Goal: Task Accomplishment & Management: Manage account settings

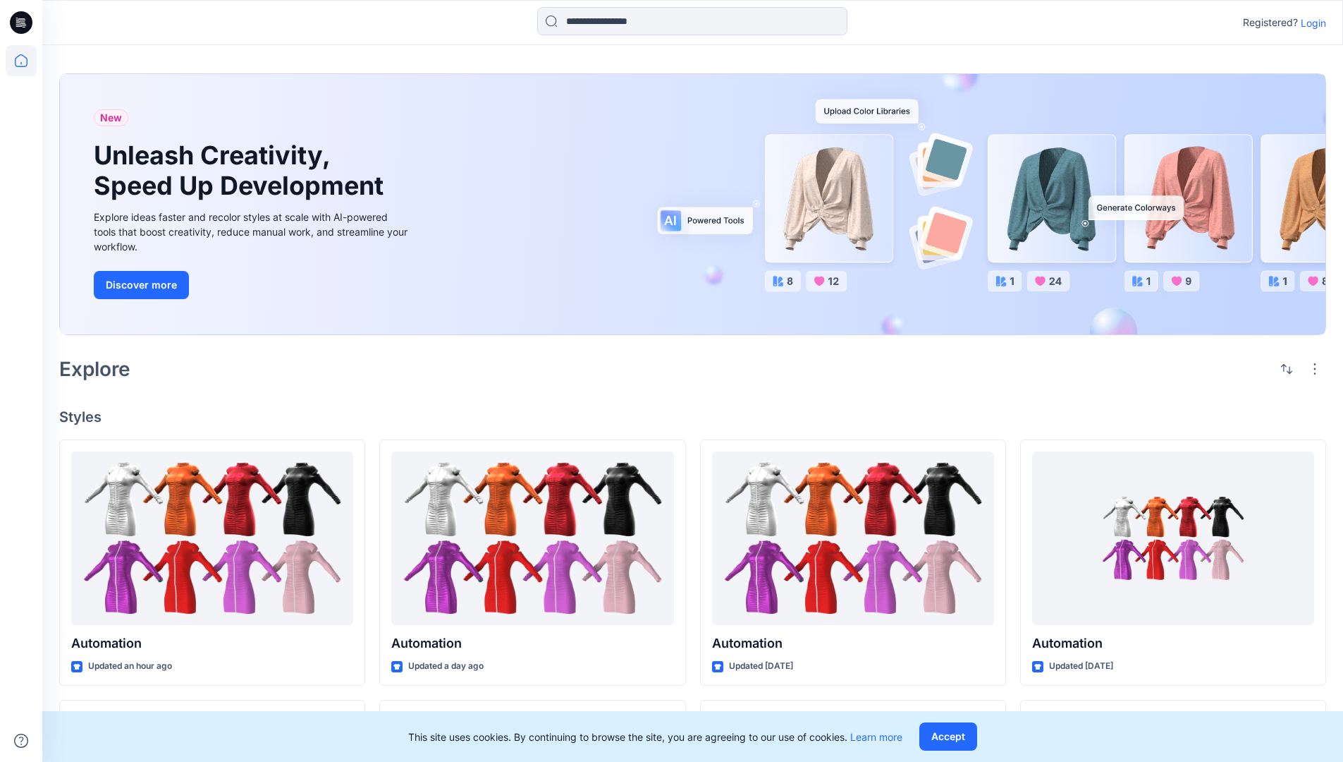
click at [1310, 23] on p "Login" at bounding box center [1313, 23] width 25 height 15
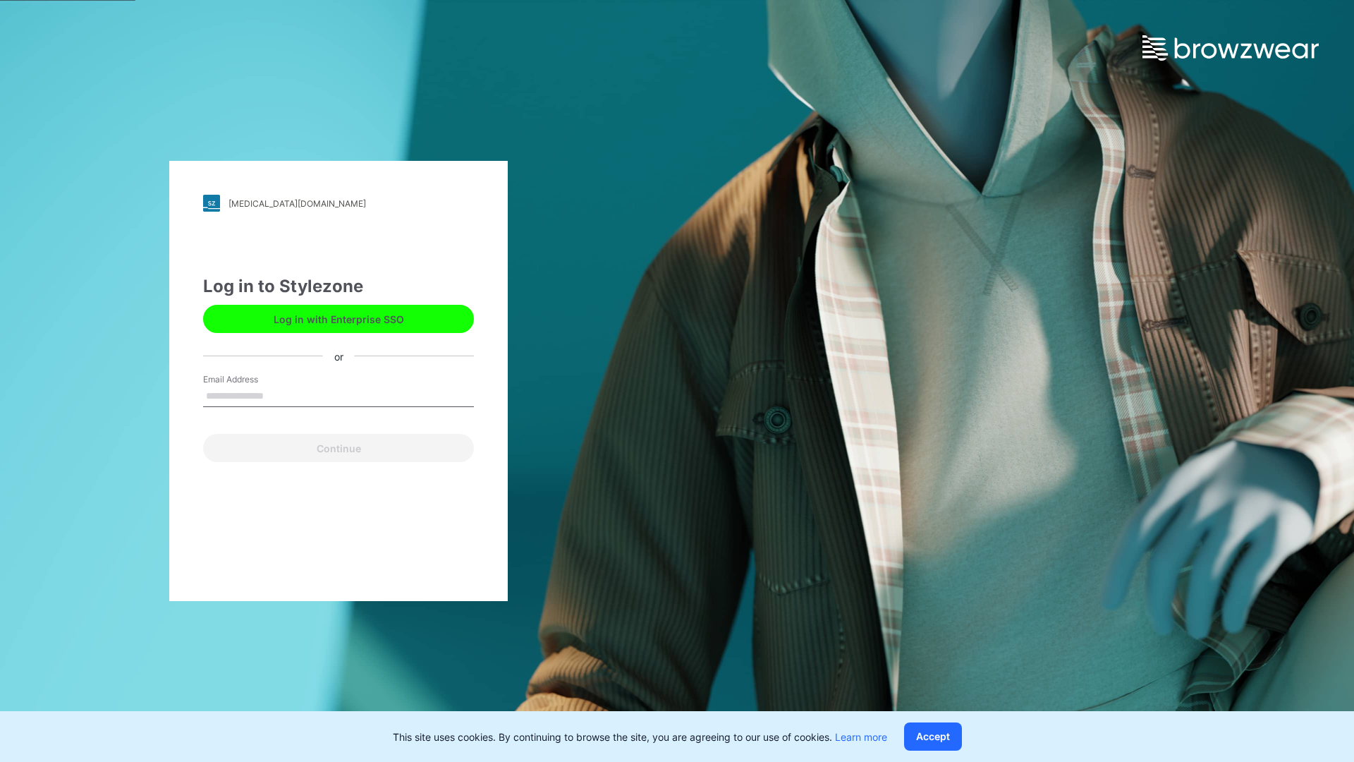
click at [279, 395] on input "Email Address" at bounding box center [338, 396] width 271 height 21
type input "**********"
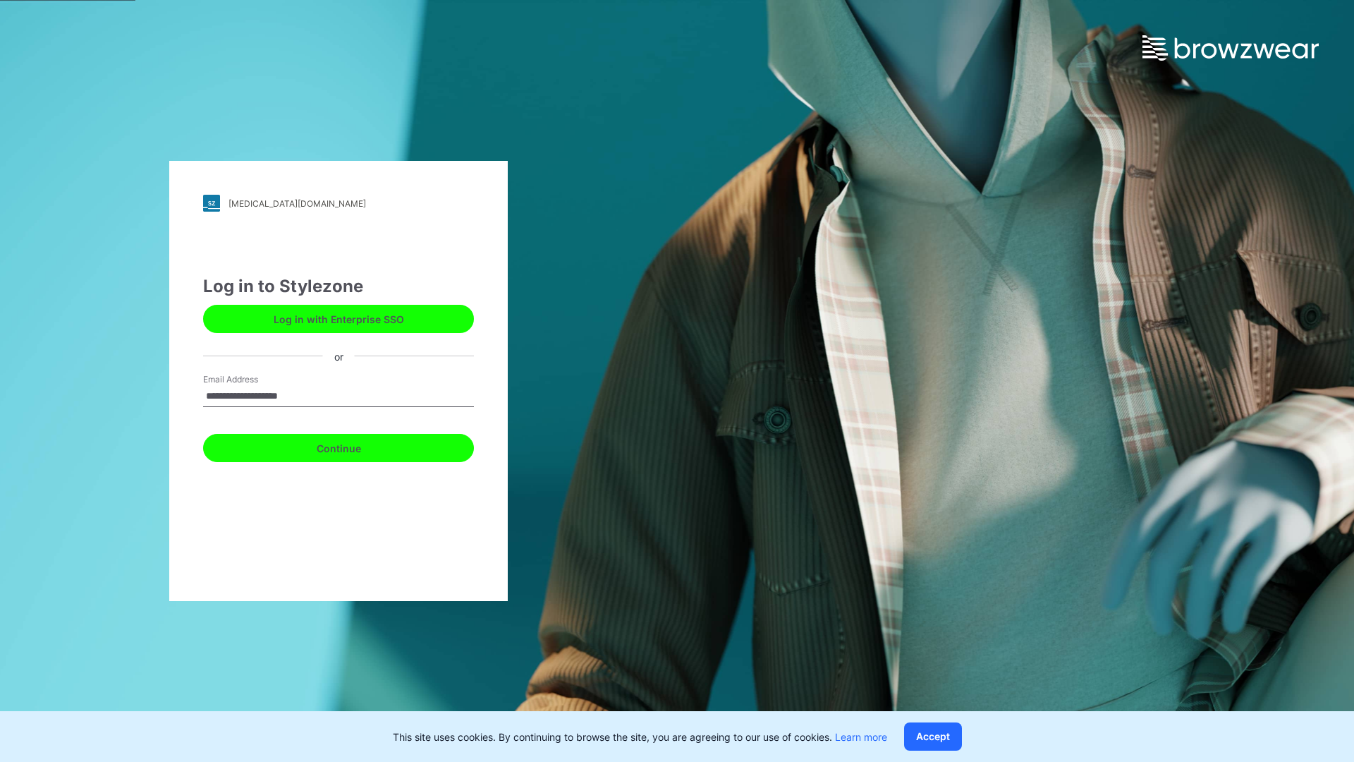
click at [354, 446] on button "Continue" at bounding box center [338, 448] width 271 height 28
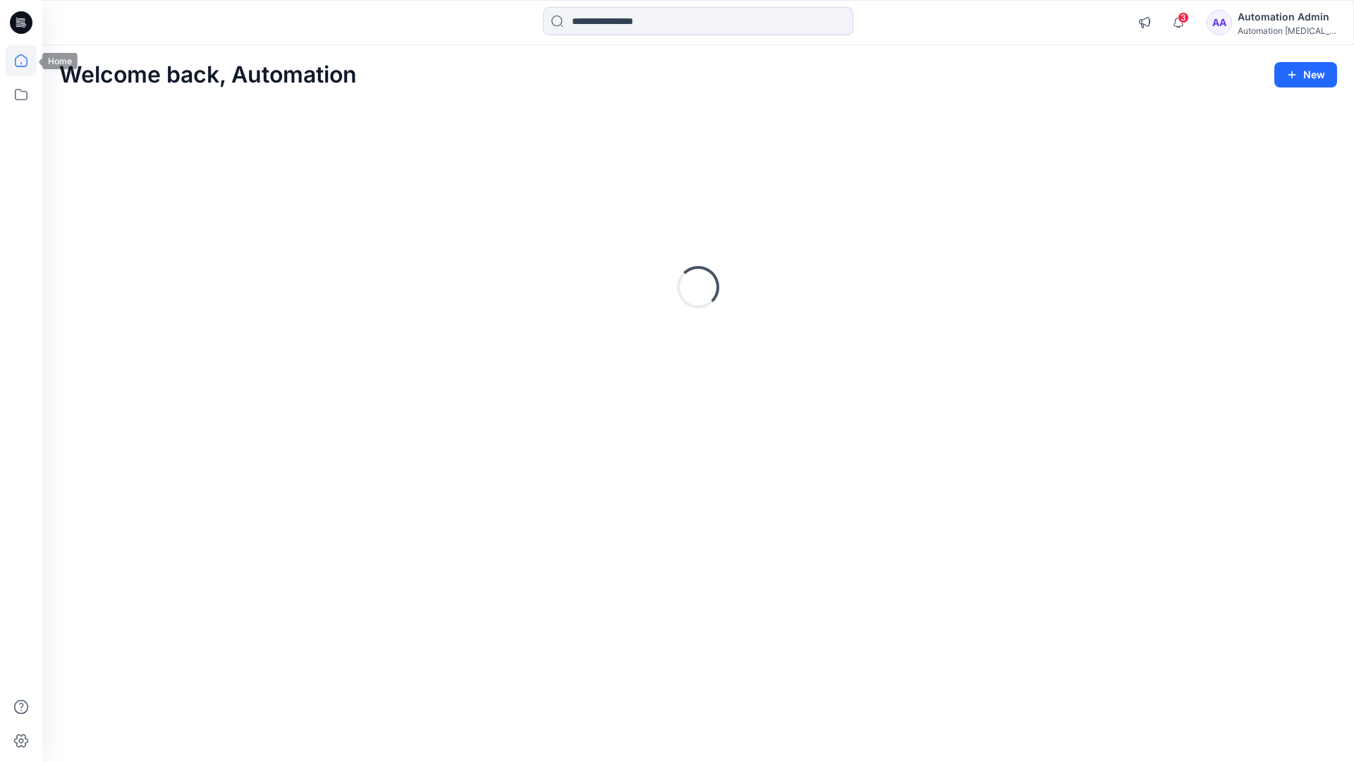
click at [27, 61] on icon at bounding box center [21, 60] width 13 height 13
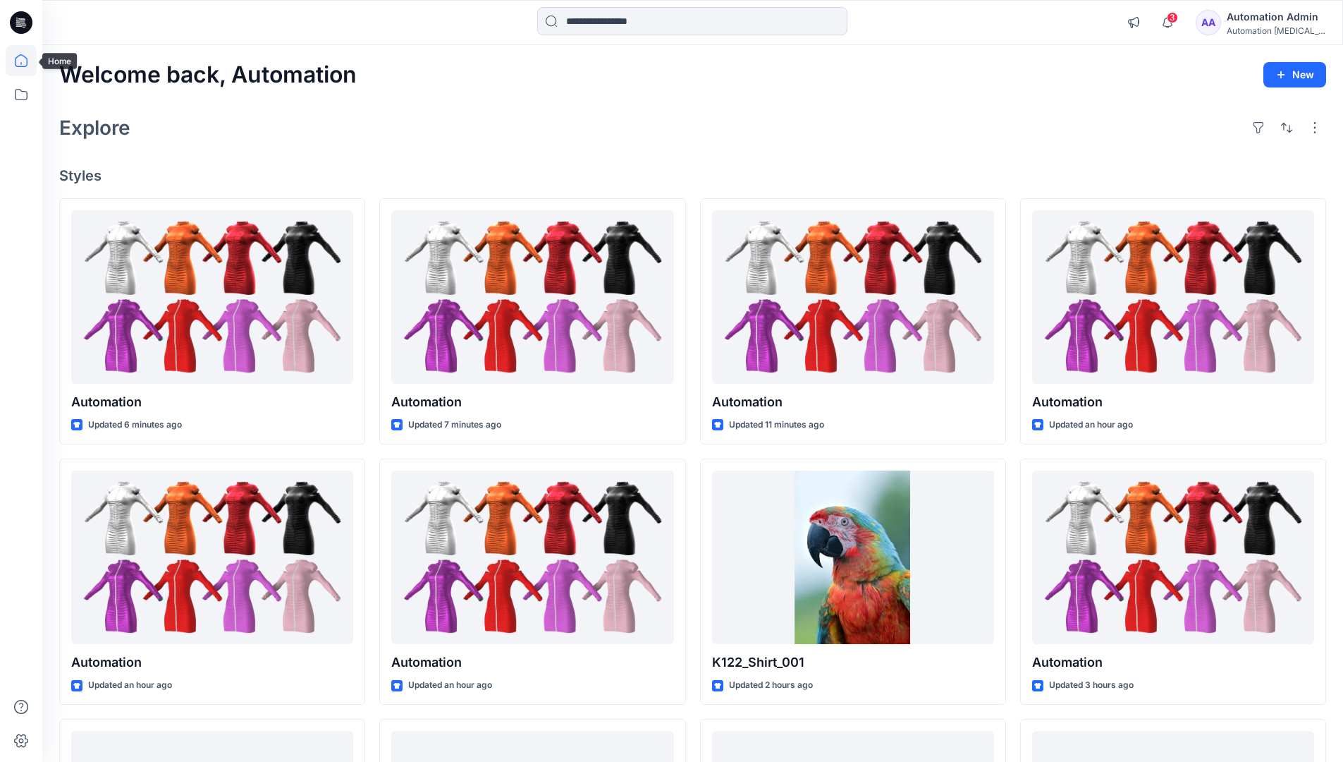
click at [1260, 16] on div "Automation Admin" at bounding box center [1276, 16] width 99 height 17
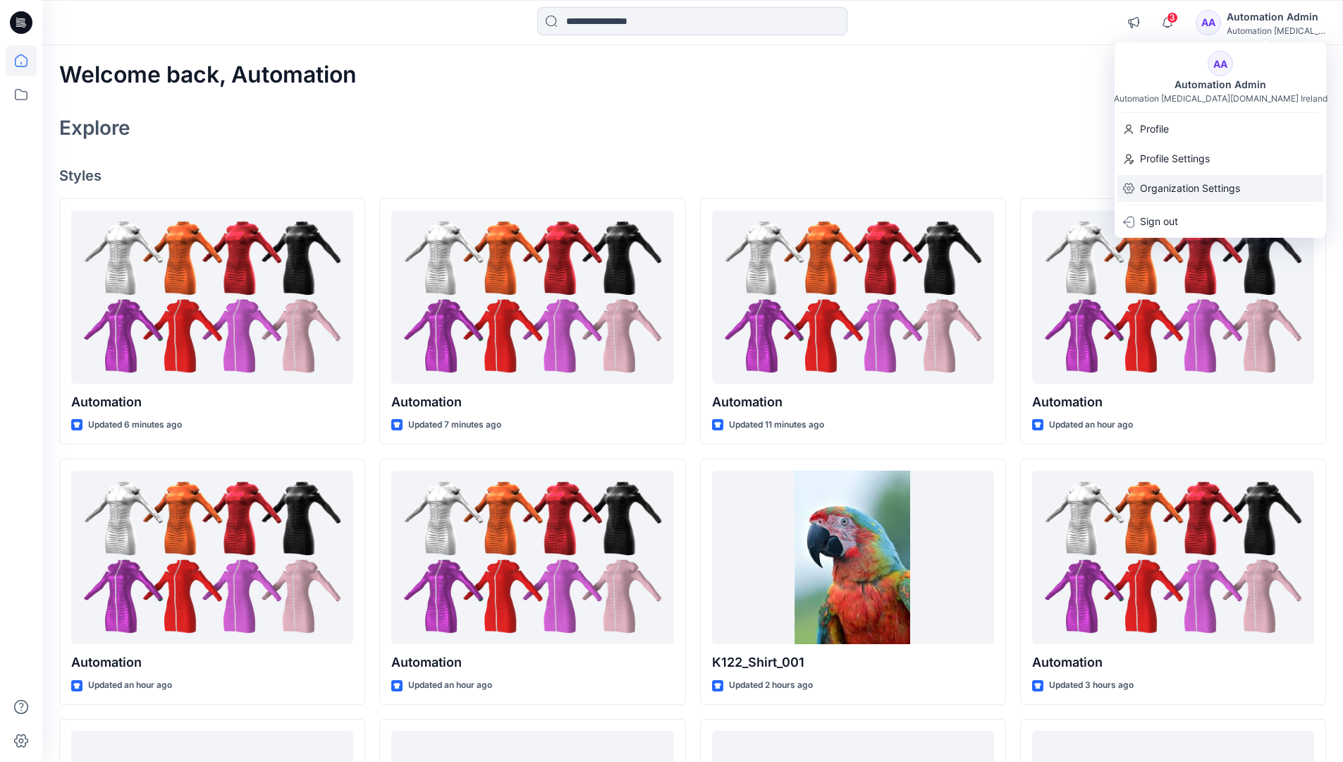
click at [1226, 190] on p "Organization Settings" at bounding box center [1190, 188] width 100 height 27
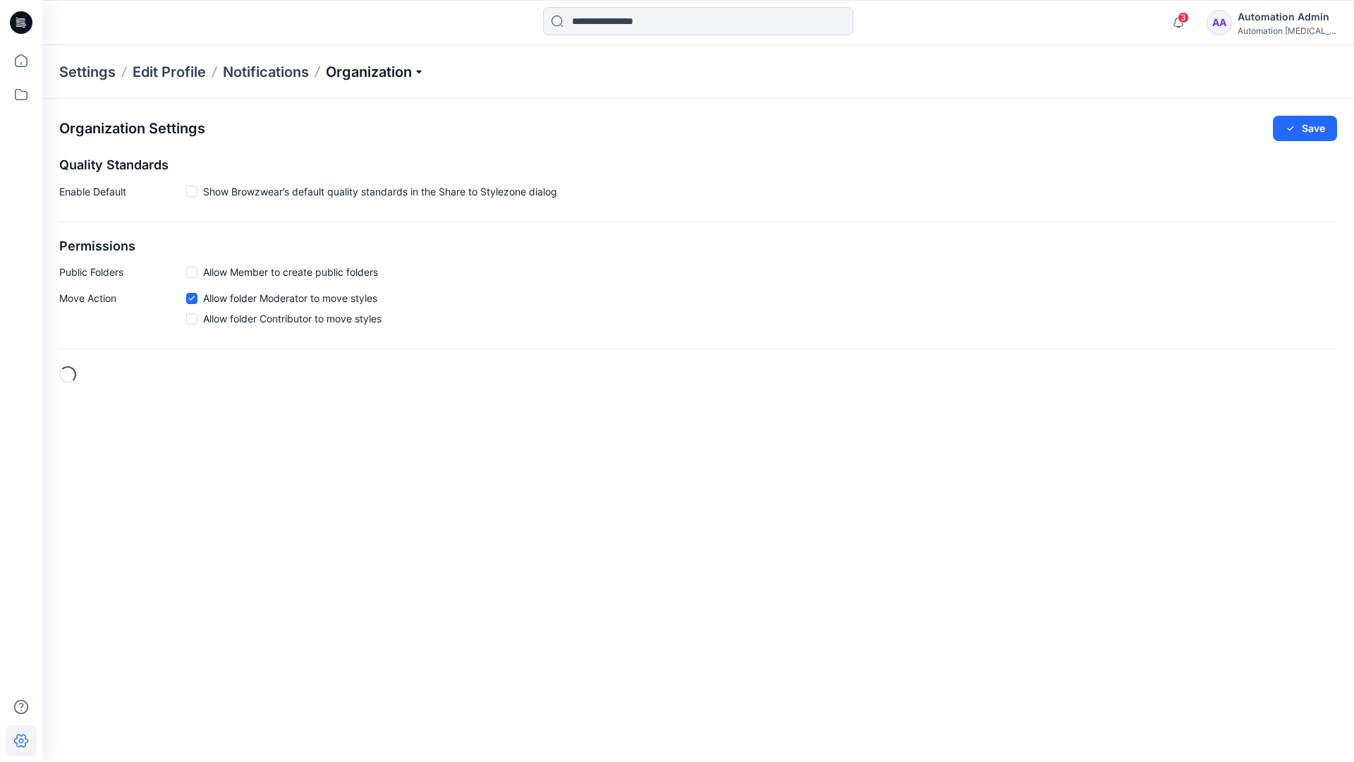
click at [405, 75] on p "Organization" at bounding box center [375, 72] width 99 height 20
click at [375, 240] on link "User Roles" at bounding box center [377, 245] width 206 height 28
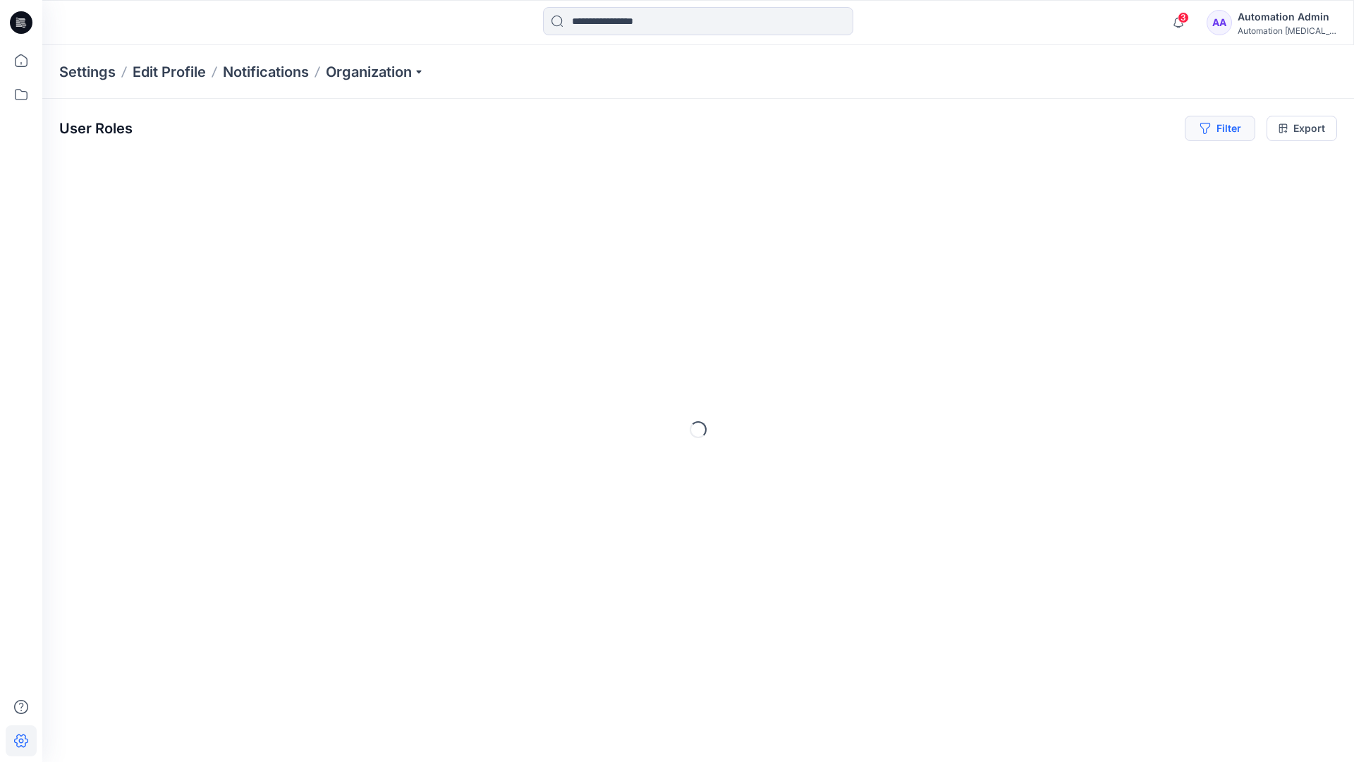
click at [1231, 134] on button "Filter" at bounding box center [1220, 128] width 71 height 25
type input "*****"
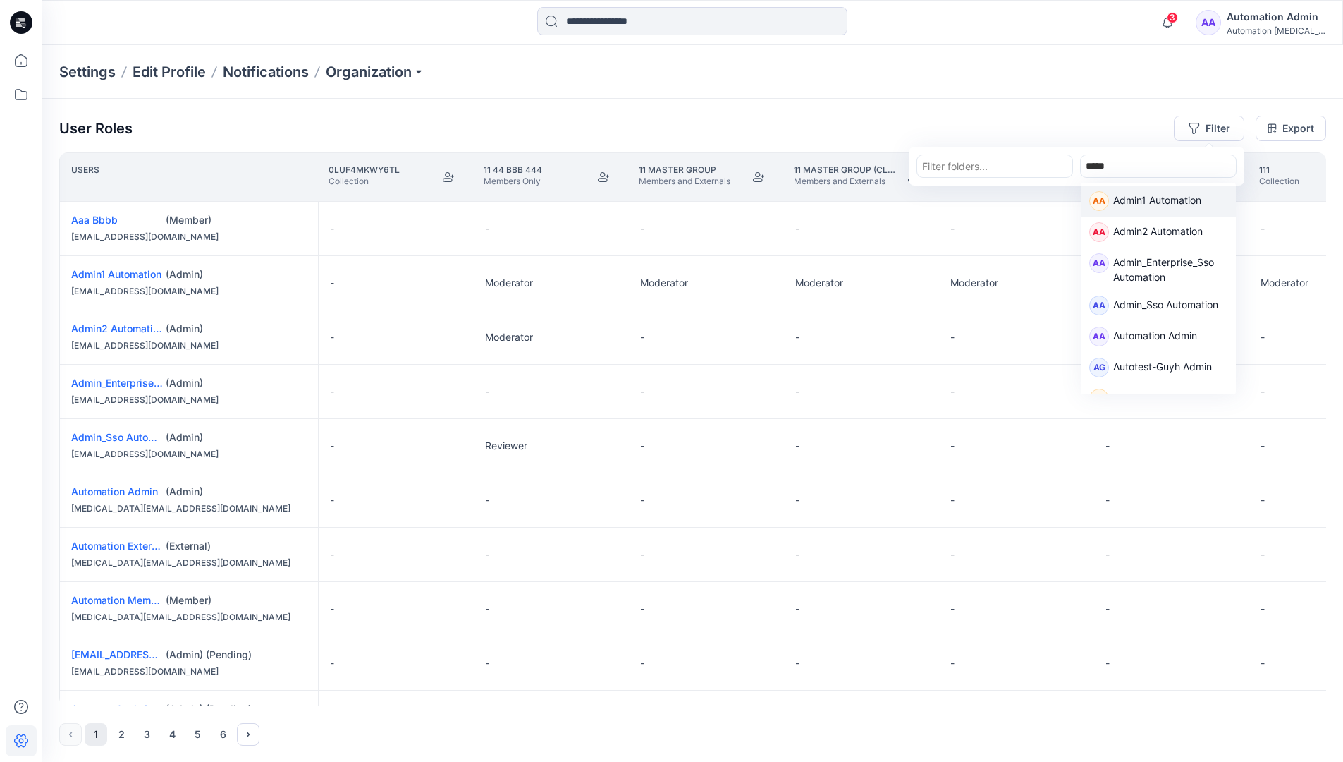
click at [1140, 197] on p "Admin1 Automation" at bounding box center [1157, 202] width 88 height 18
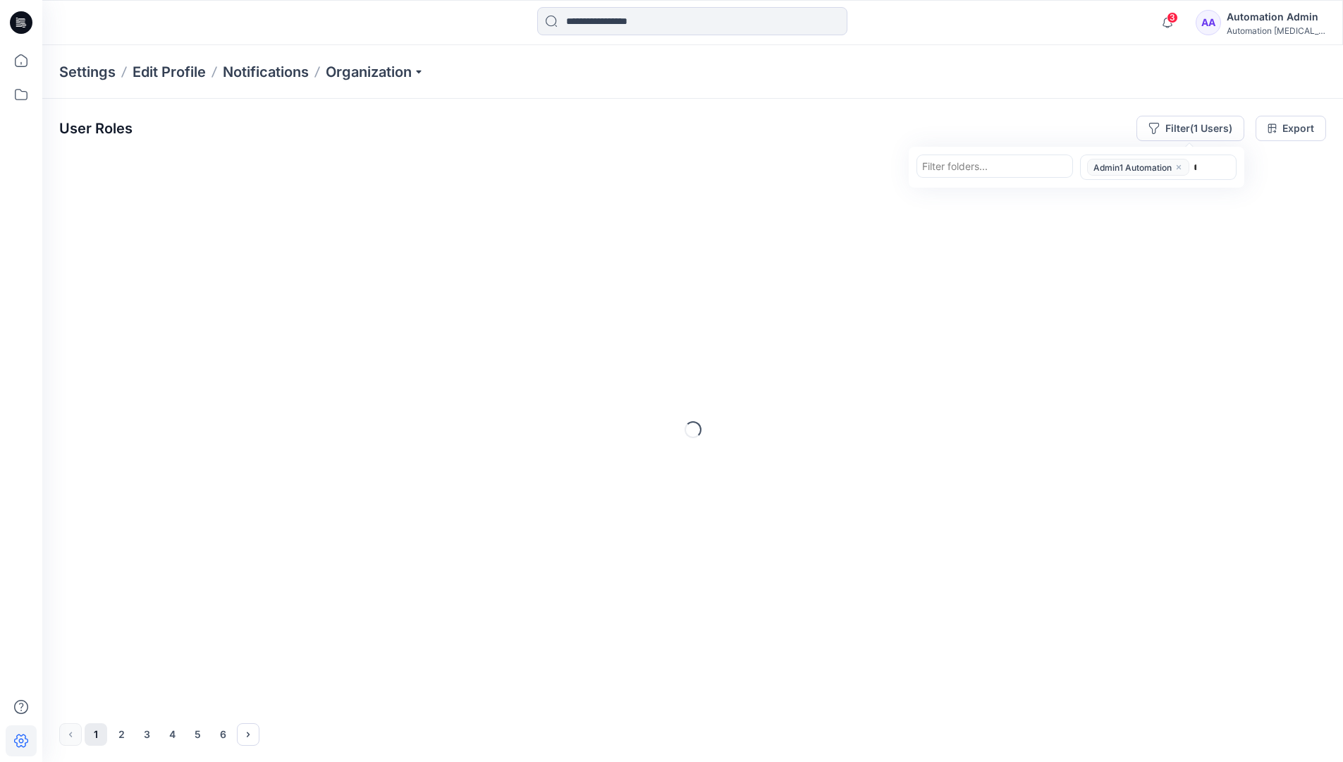
type input "******"
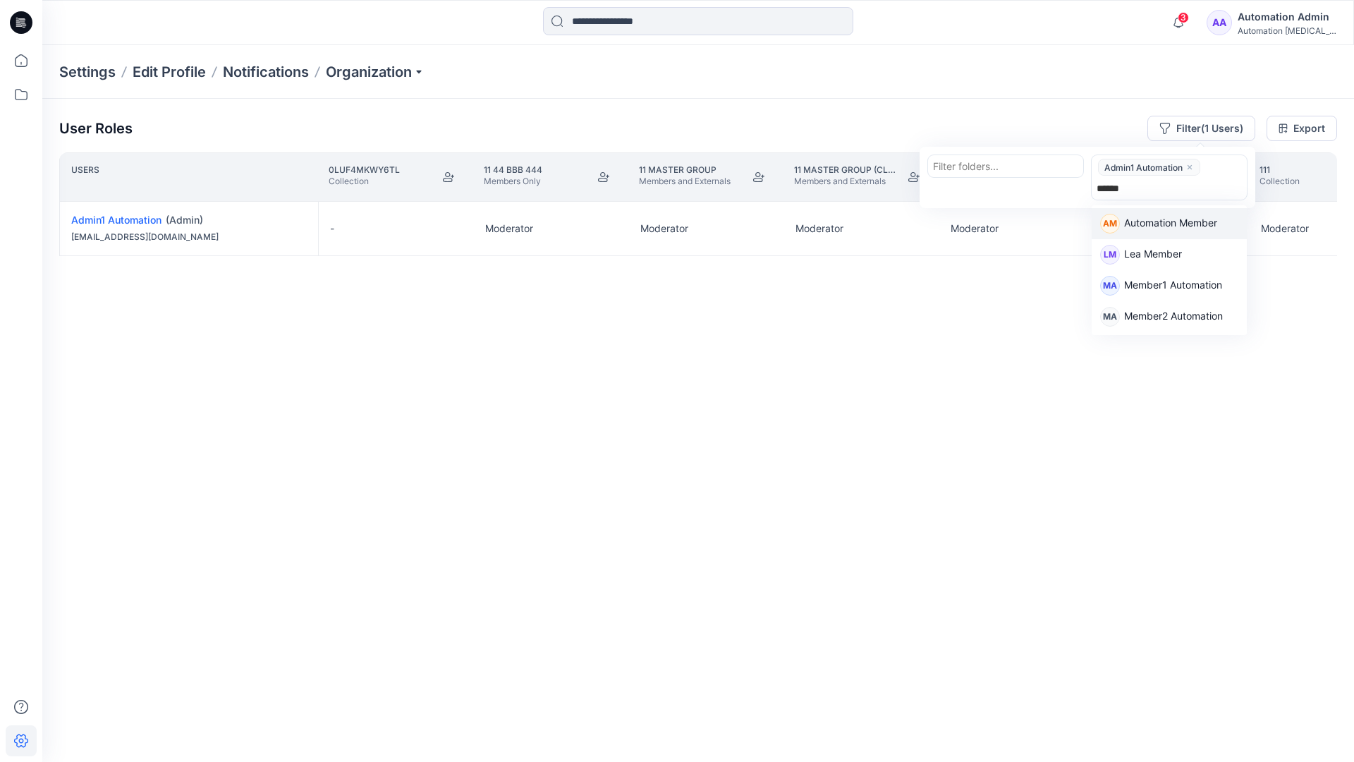
click at [1179, 220] on p "Automation Member" at bounding box center [1170, 224] width 93 height 18
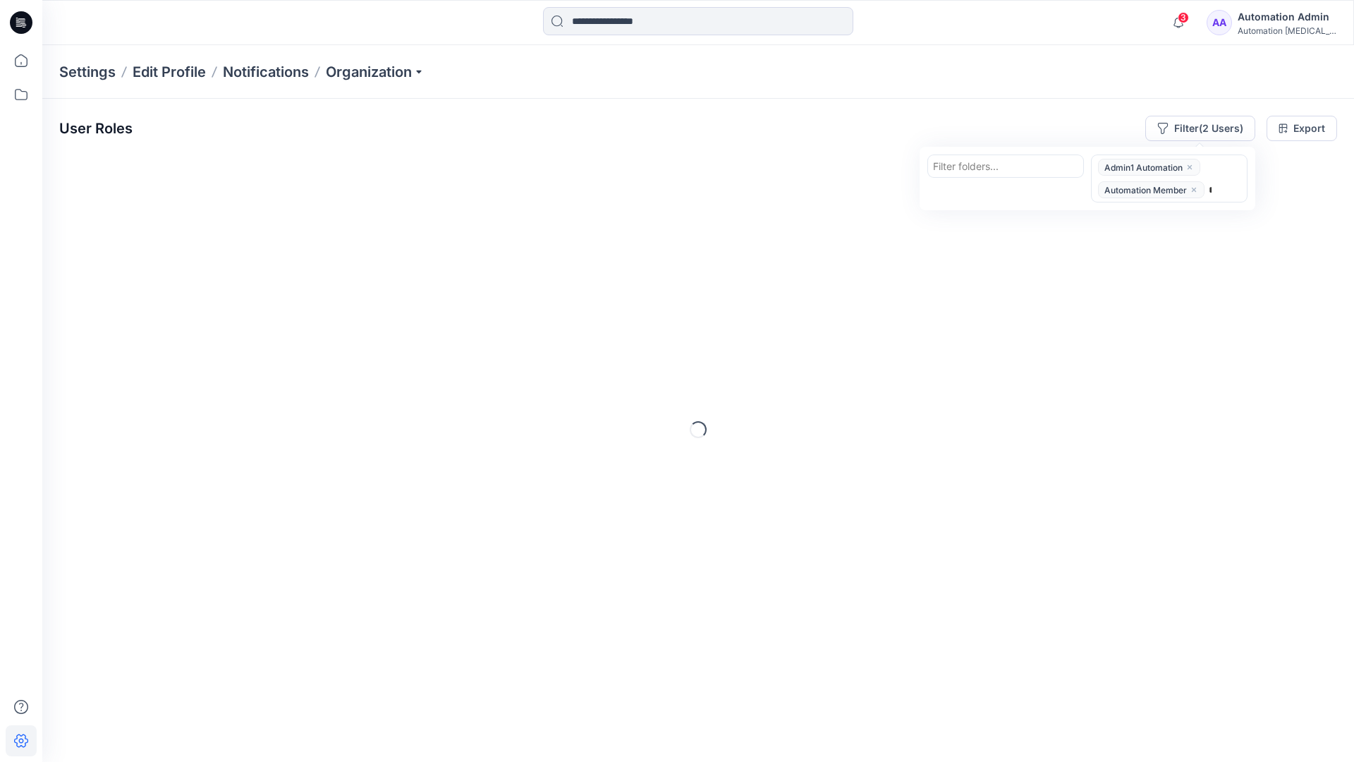
type input "********"
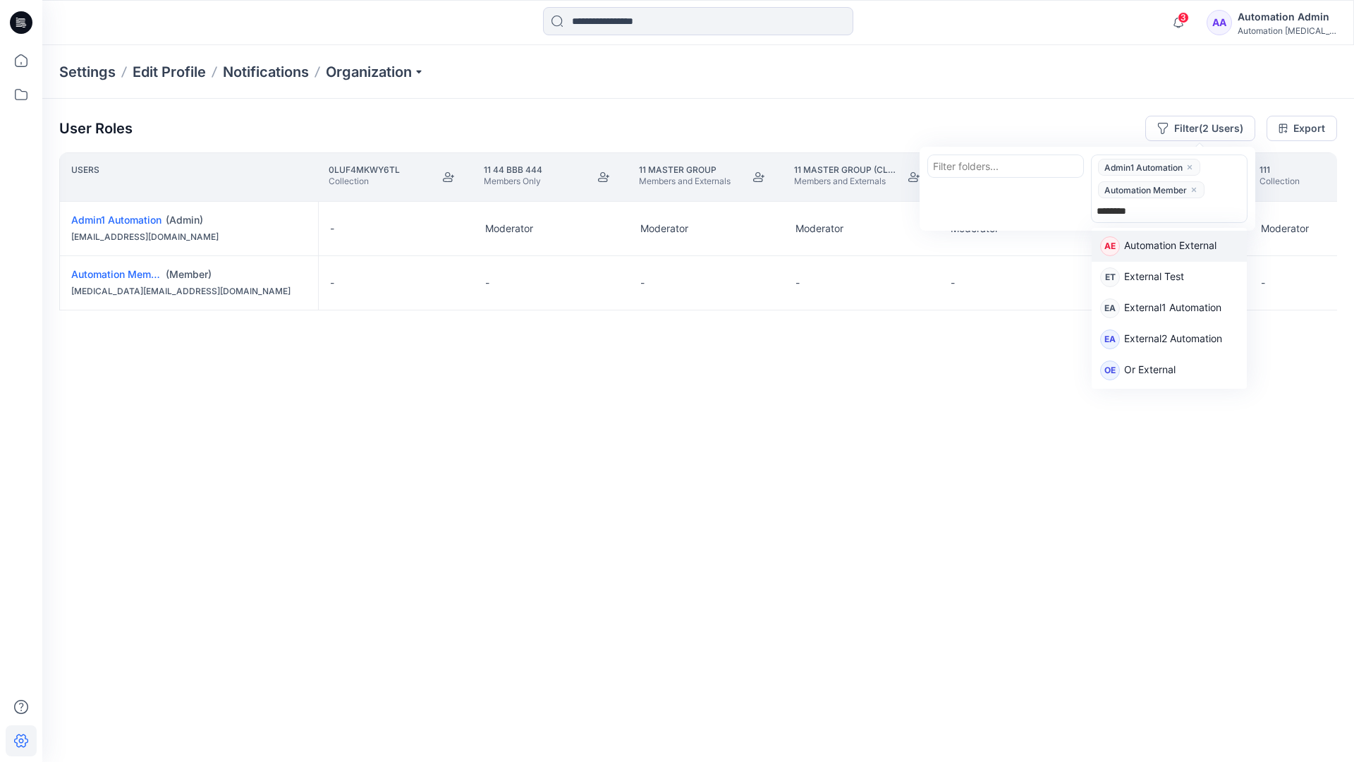
click at [1192, 250] on p "Automation External" at bounding box center [1170, 247] width 92 height 18
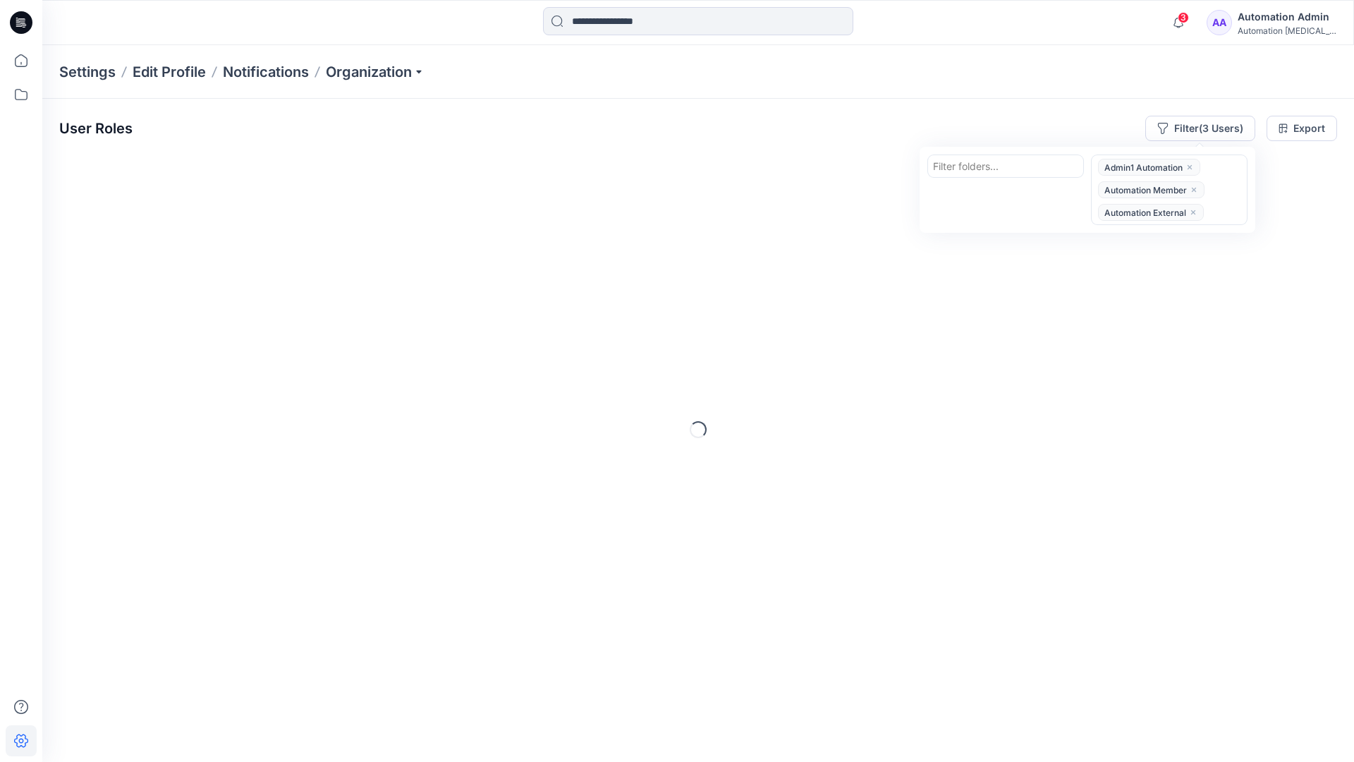
click at [968, 118] on div "User Roles Filter (3 Users) Filter folders... option Automation External, selec…" at bounding box center [698, 128] width 1278 height 25
click at [1186, 126] on button "Filter (3 Users)" at bounding box center [1200, 128] width 110 height 25
click at [977, 164] on div at bounding box center [1005, 166] width 145 height 18
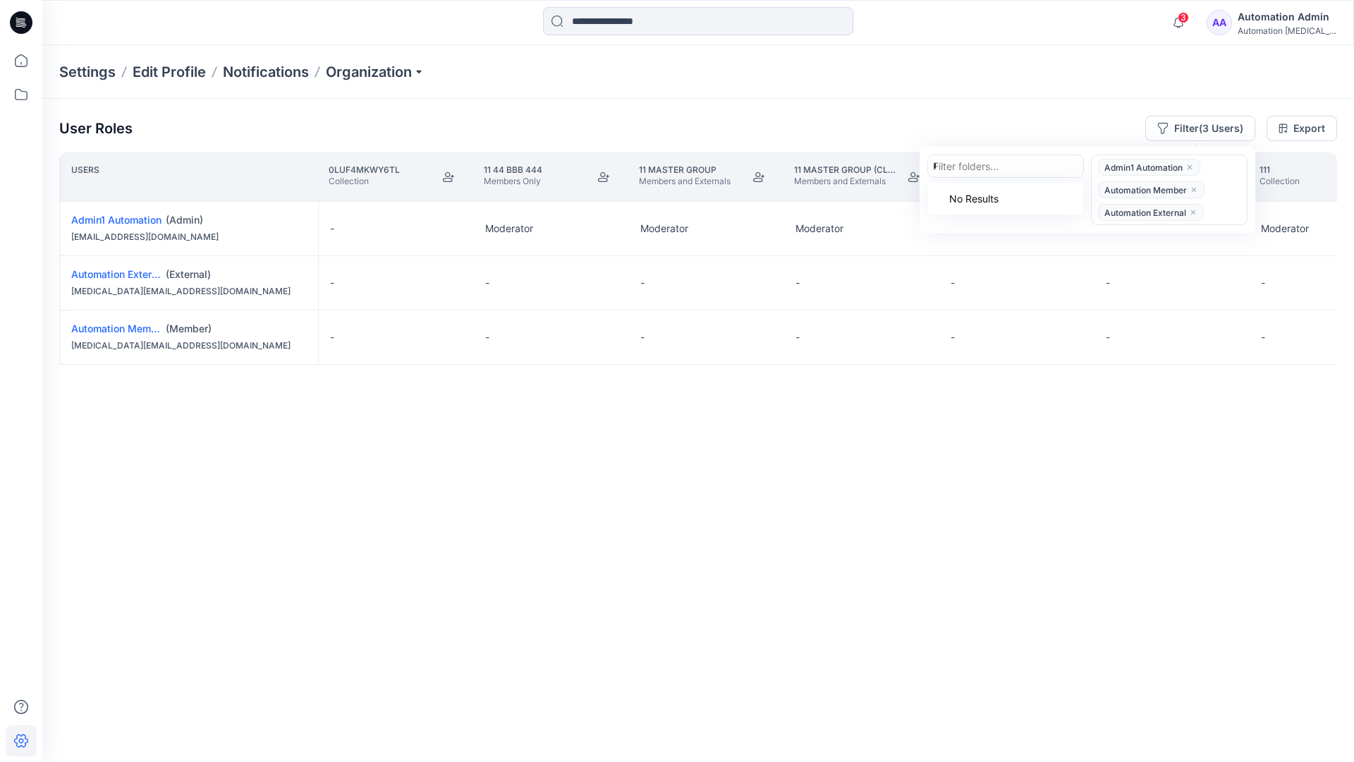
type input "******"
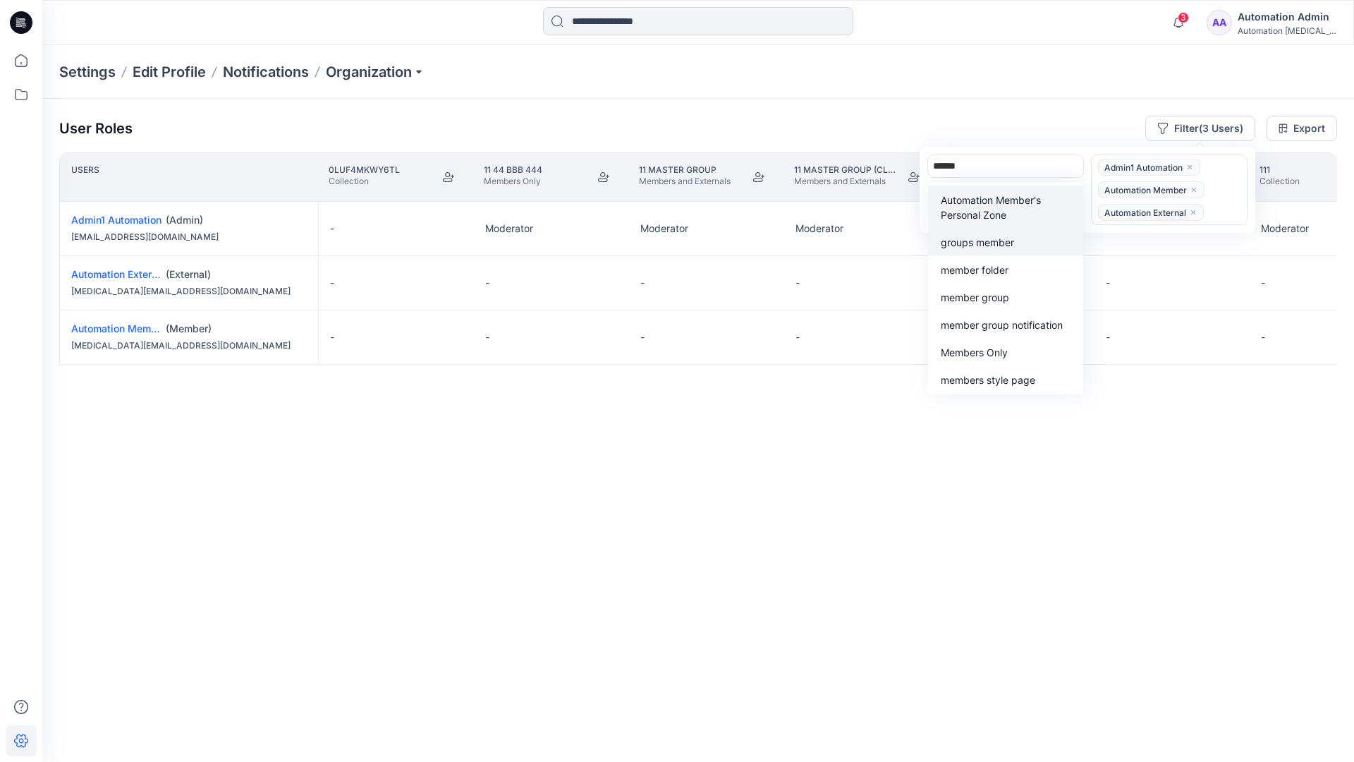
click at [1003, 233] on div "groups member" at bounding box center [1005, 241] width 138 height 16
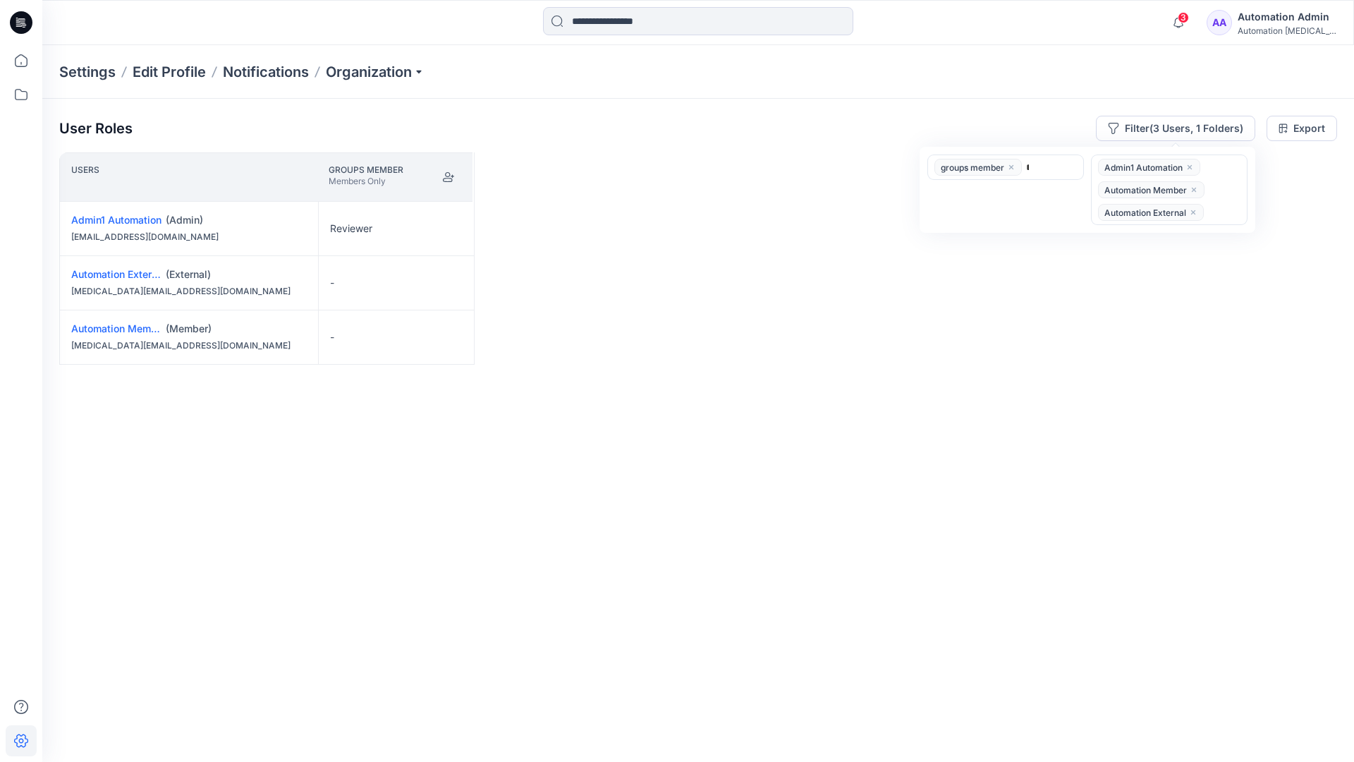
type input "*****"
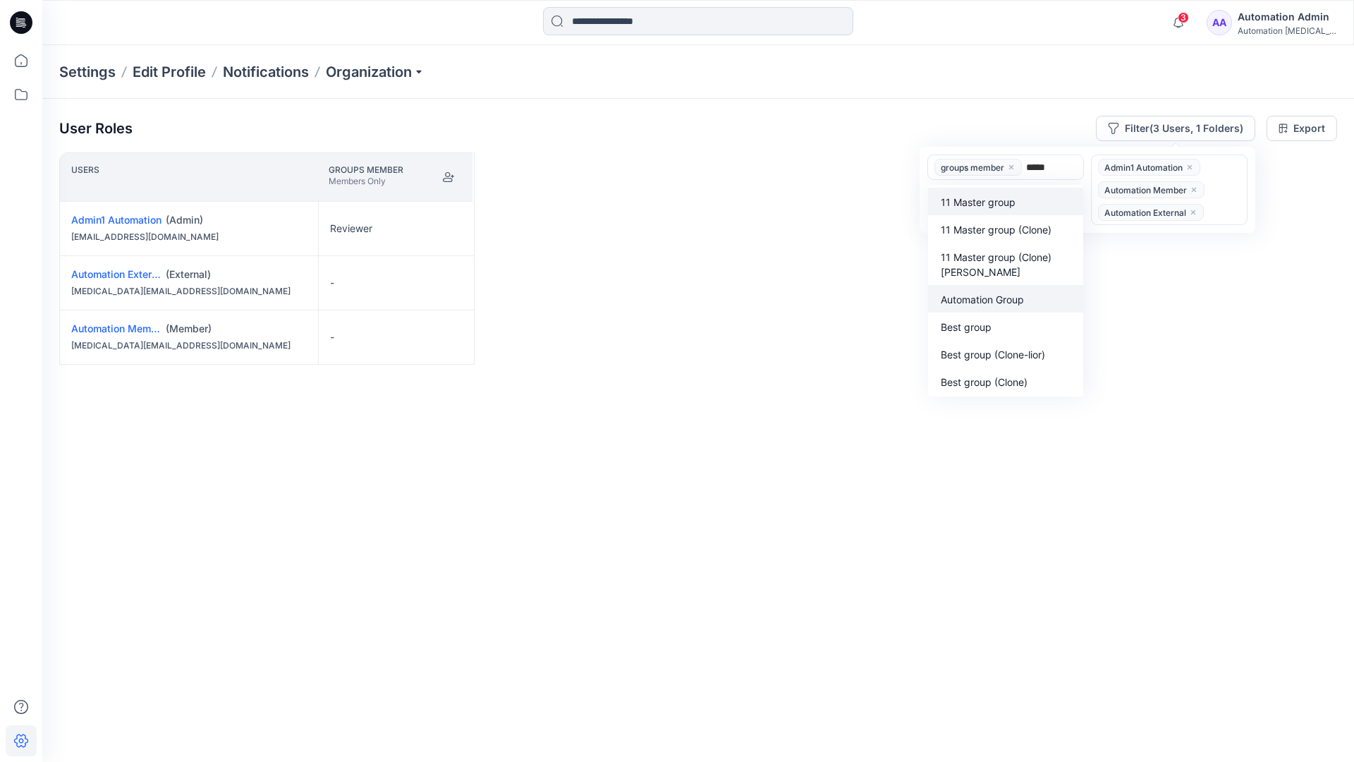
click at [991, 295] on p "Automation Group" at bounding box center [982, 299] width 83 height 15
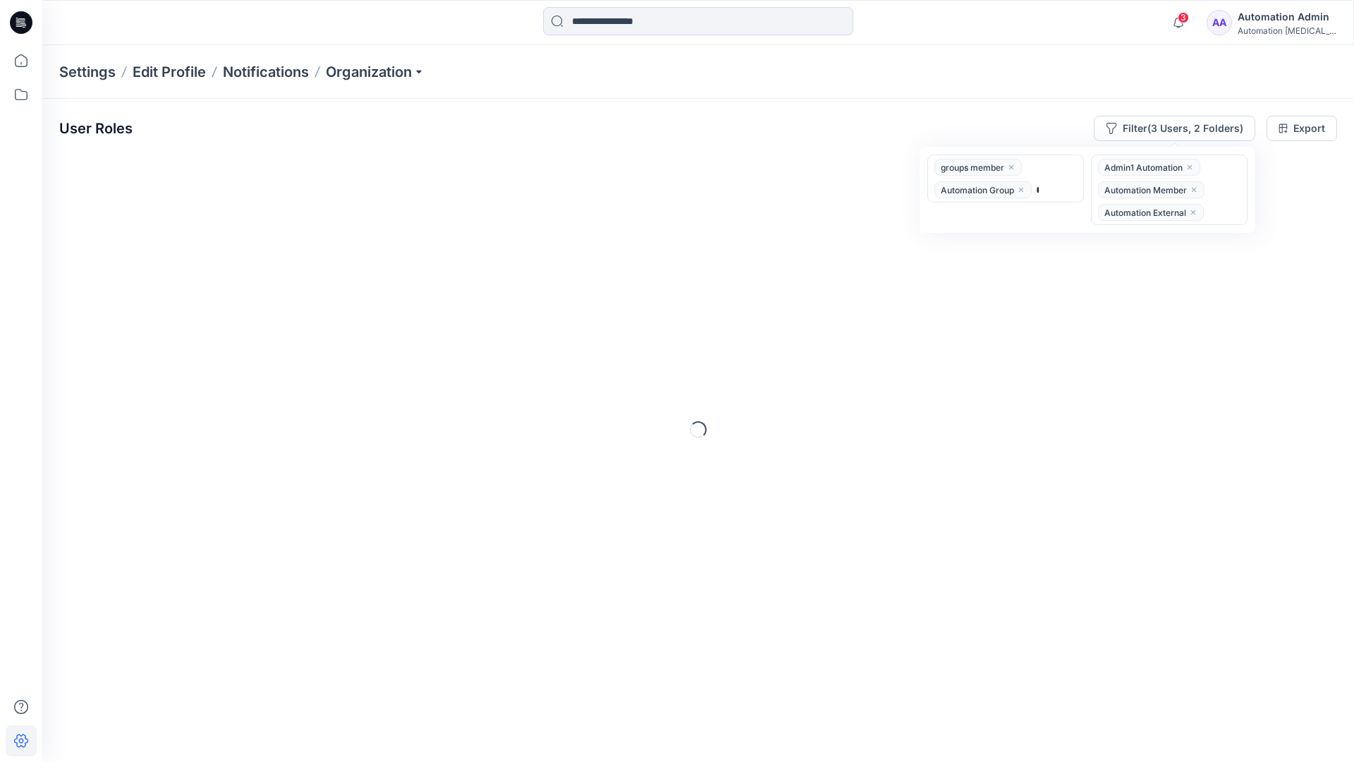
type input "******"
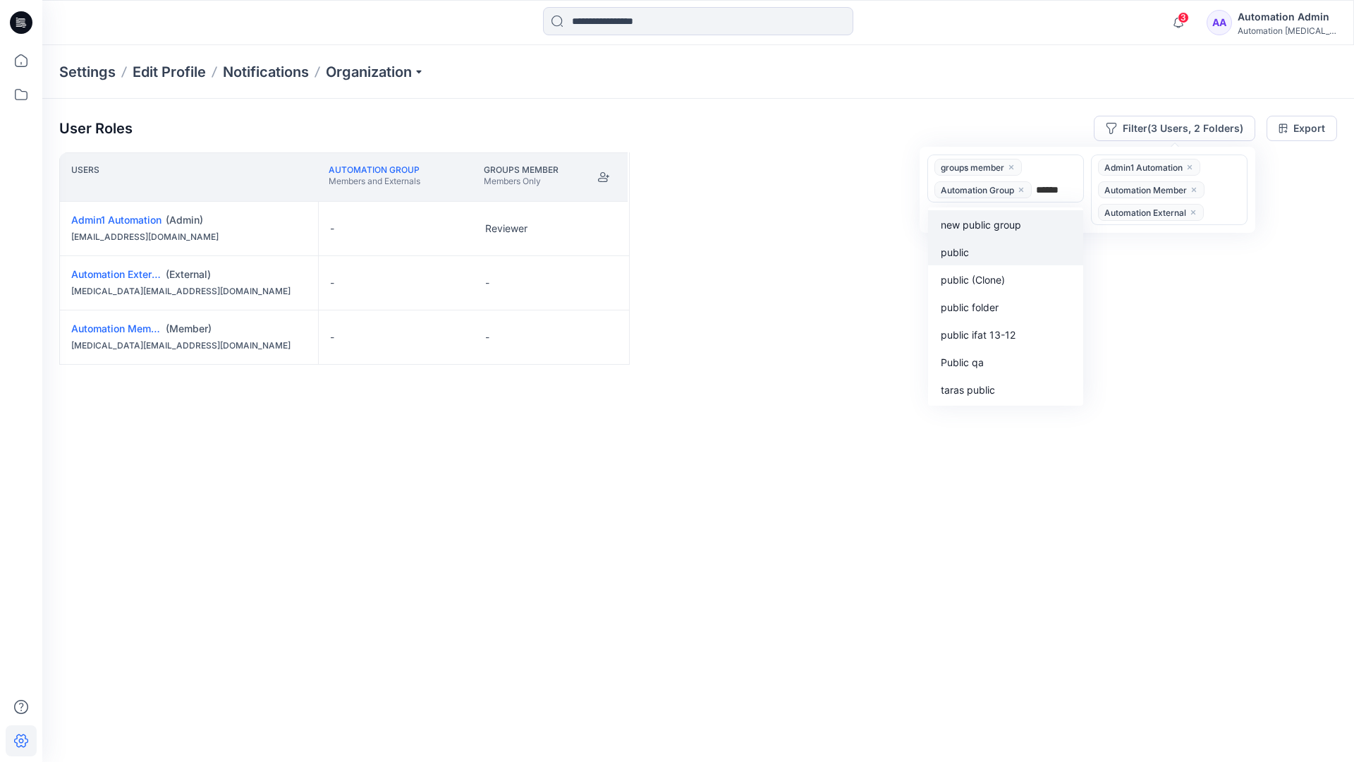
click at [978, 248] on div "public" at bounding box center [1005, 251] width 138 height 16
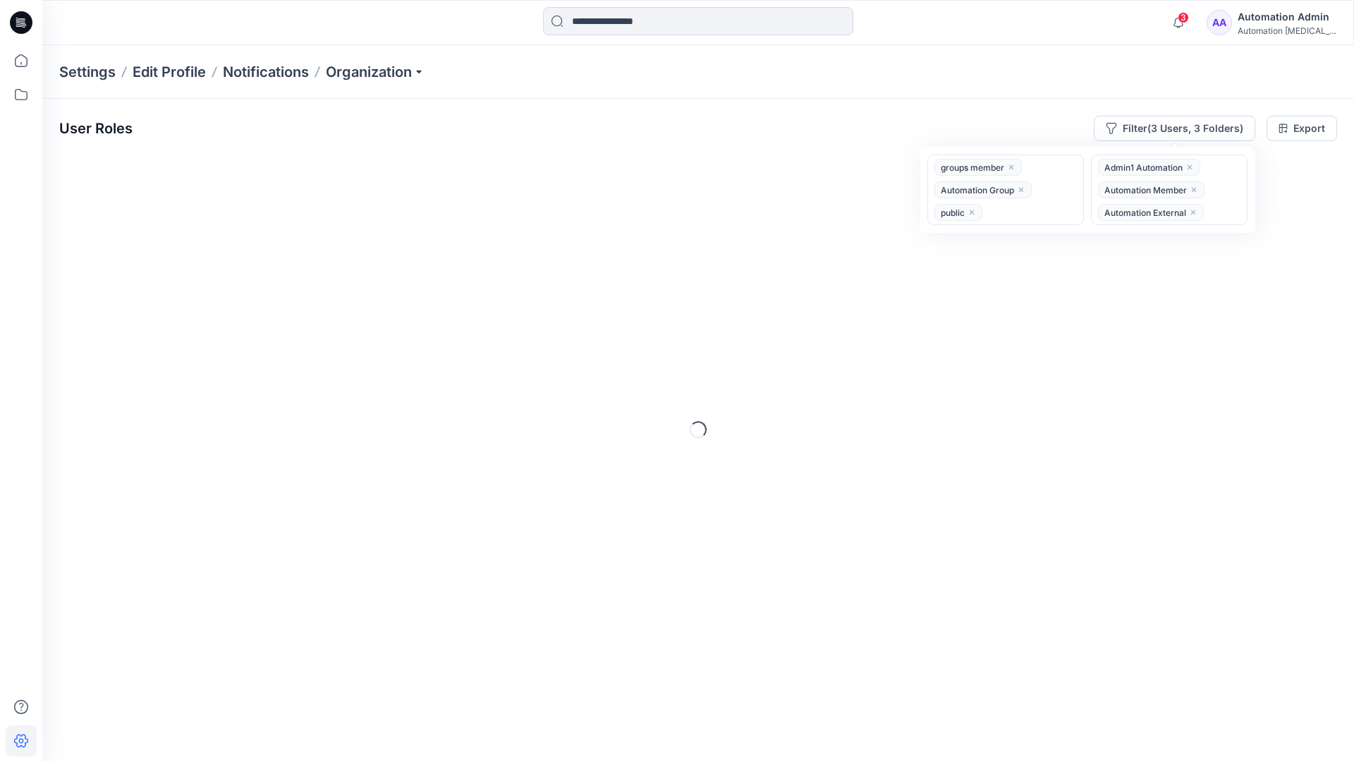
click at [790, 104] on div "User Roles Filter (3 Users, 3 Folders) option public, selected. groups member A…" at bounding box center [698, 411] width 1312 height 624
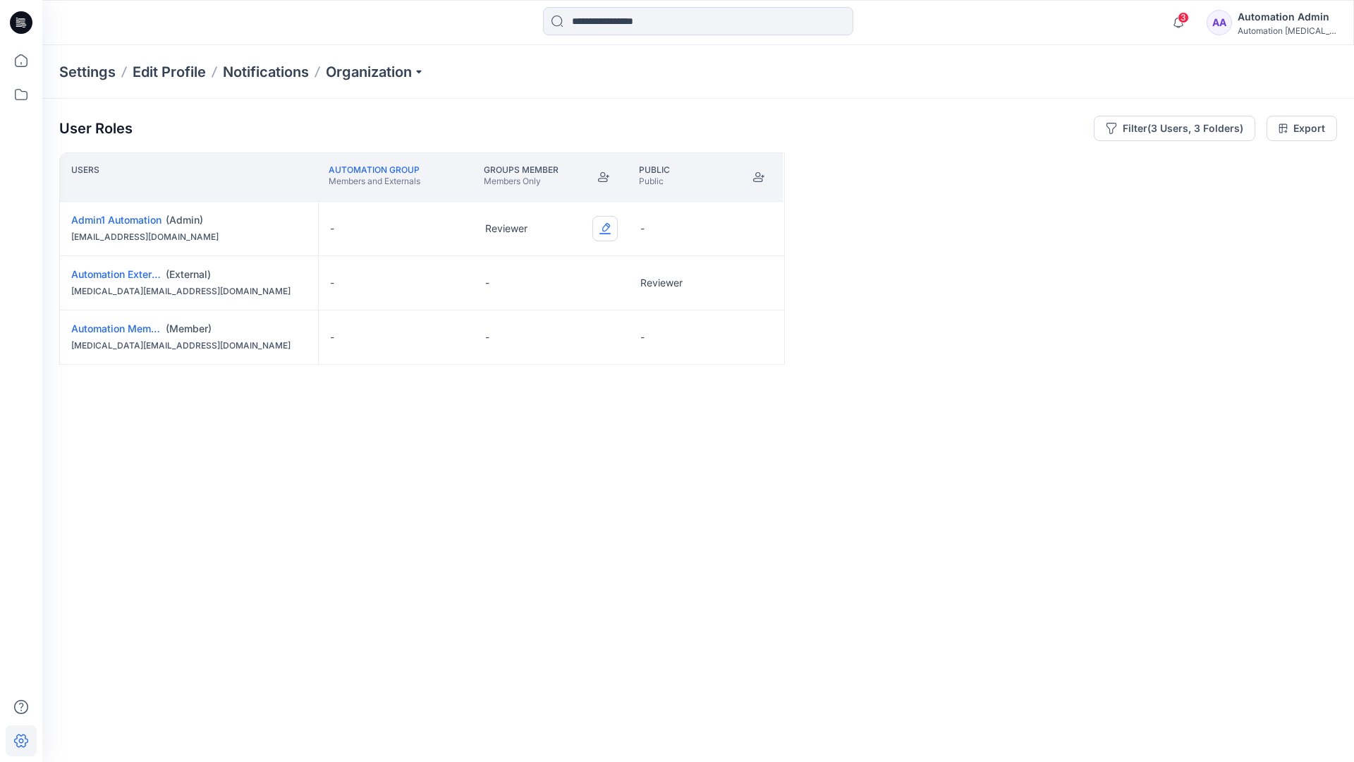
click at [606, 227] on button "Edit Role" at bounding box center [604, 228] width 25 height 25
click at [552, 284] on button "Reviewer" at bounding box center [539, 287] width 152 height 25
click at [759, 281] on button "Edit Role" at bounding box center [759, 282] width 25 height 25
click at [712, 342] on button "Reviewer" at bounding box center [694, 341] width 152 height 25
click at [759, 338] on button "Edit Role" at bounding box center [759, 336] width 25 height 25
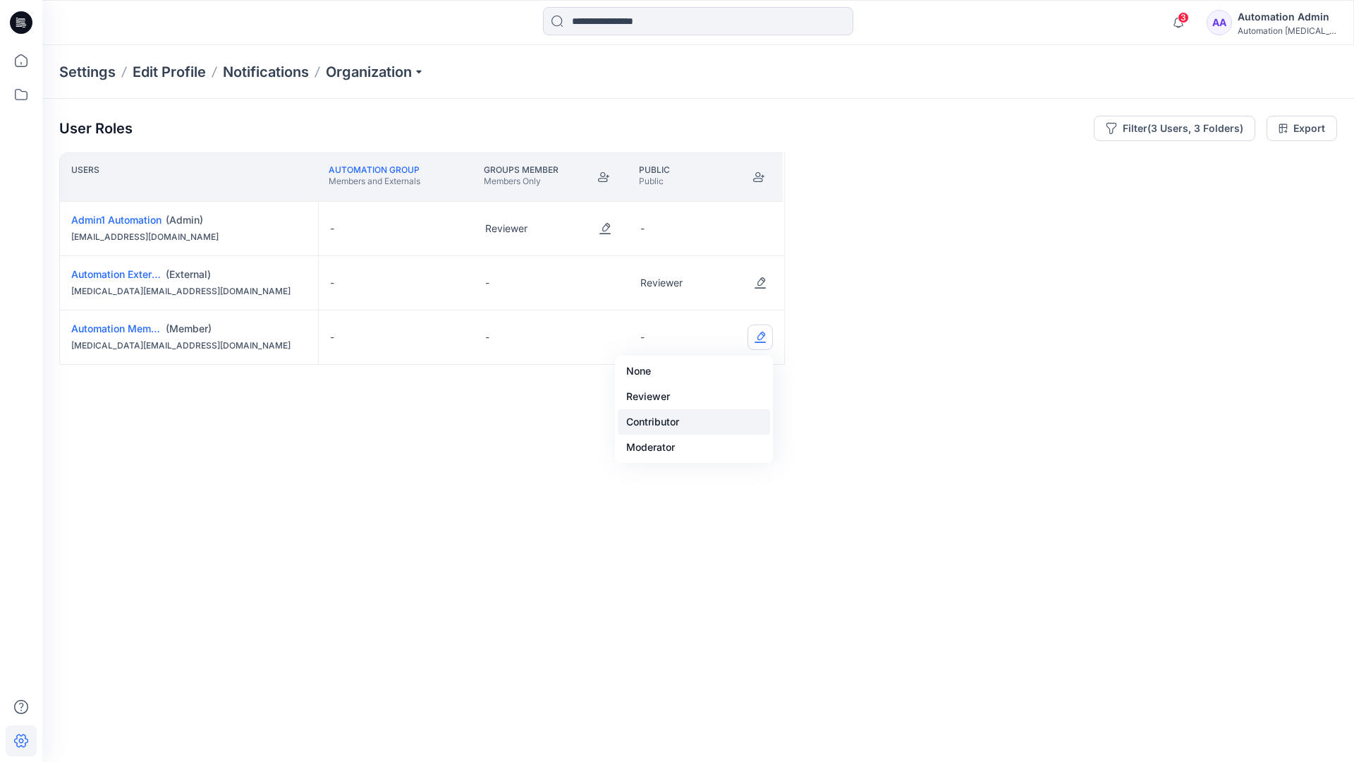
click at [713, 409] on button "Contributor" at bounding box center [694, 421] width 152 height 25
click at [724, 370] on button "None" at bounding box center [694, 370] width 152 height 25
click at [607, 274] on button "Edit Role" at bounding box center [604, 282] width 25 height 25
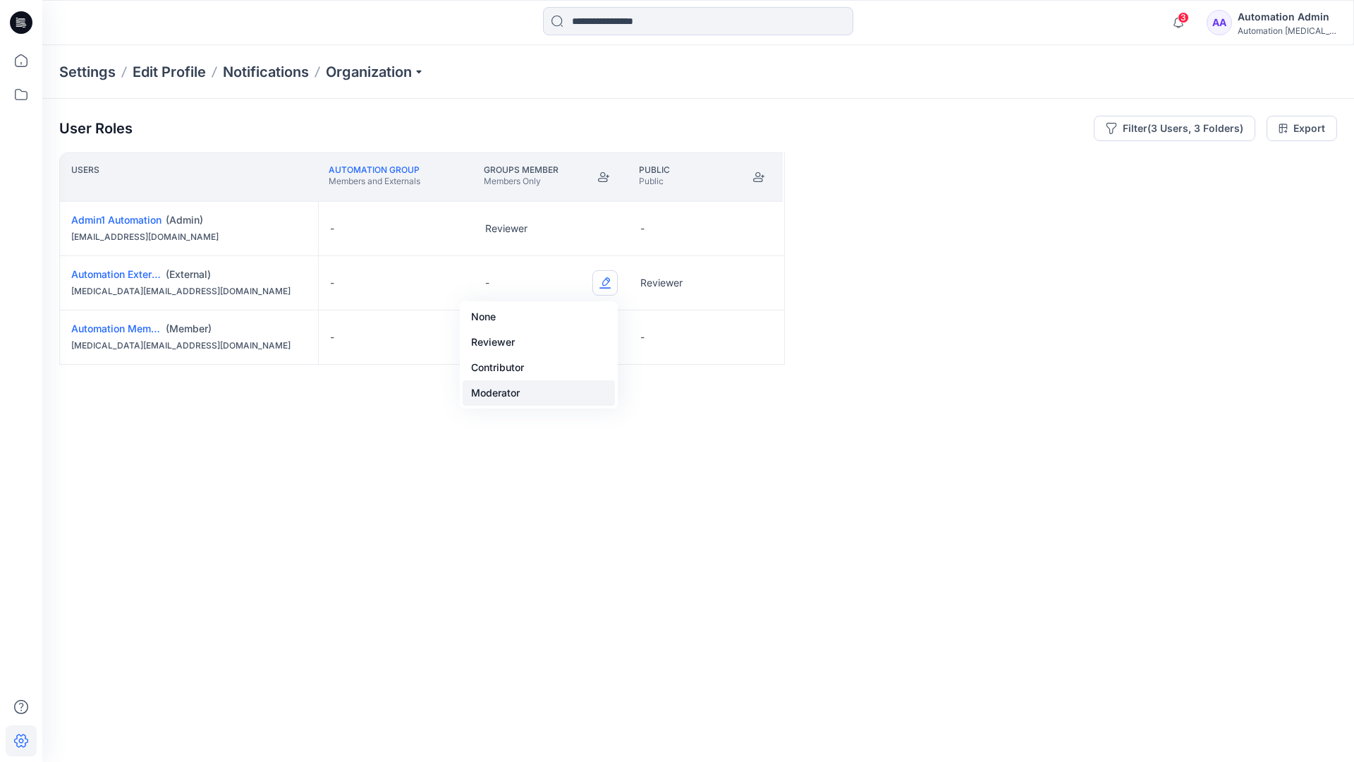
click at [556, 385] on button "Moderator" at bounding box center [539, 392] width 152 height 25
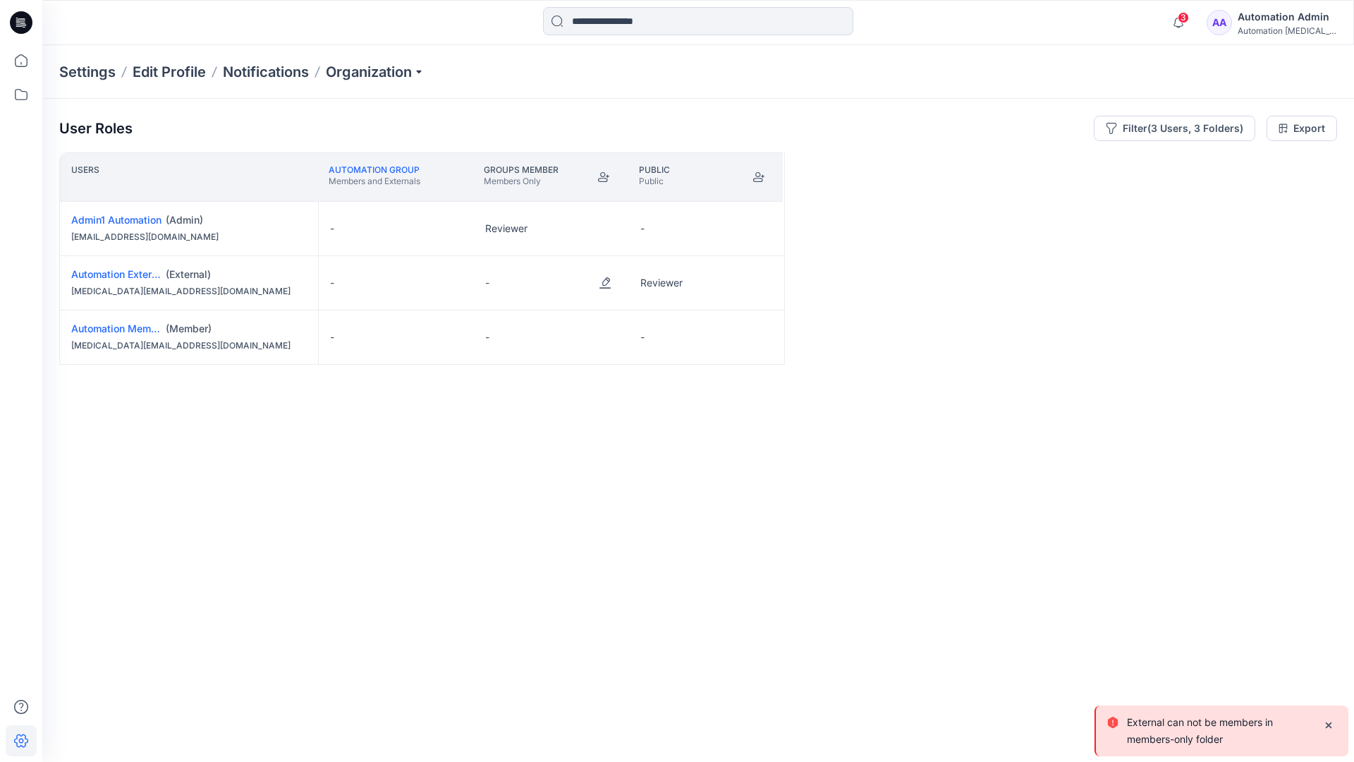
click at [1166, 736] on p "External can not be members in members-only folder" at bounding box center [1219, 731] width 185 height 34
click at [1298, 15] on div "Automation Admin" at bounding box center [1287, 16] width 99 height 17
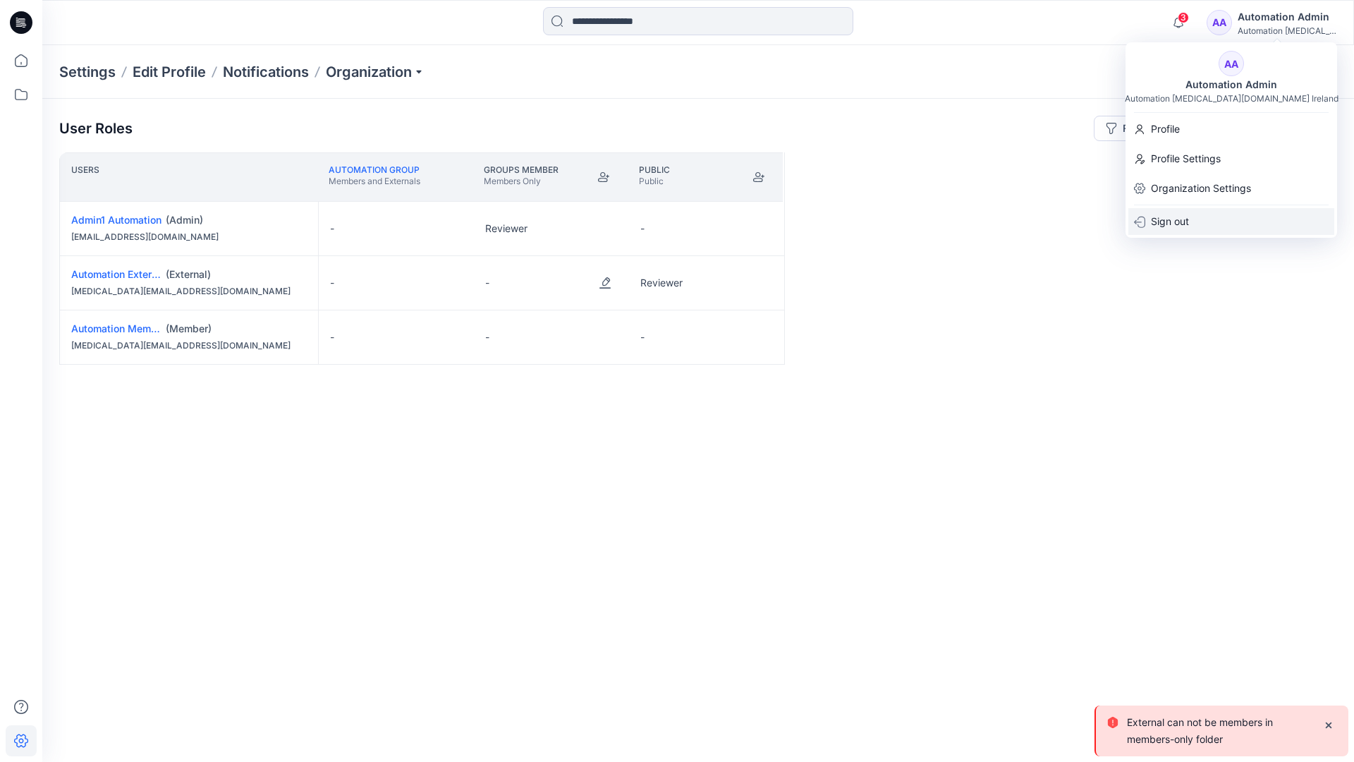
click at [1237, 212] on div "Sign out" at bounding box center [1231, 221] width 206 height 27
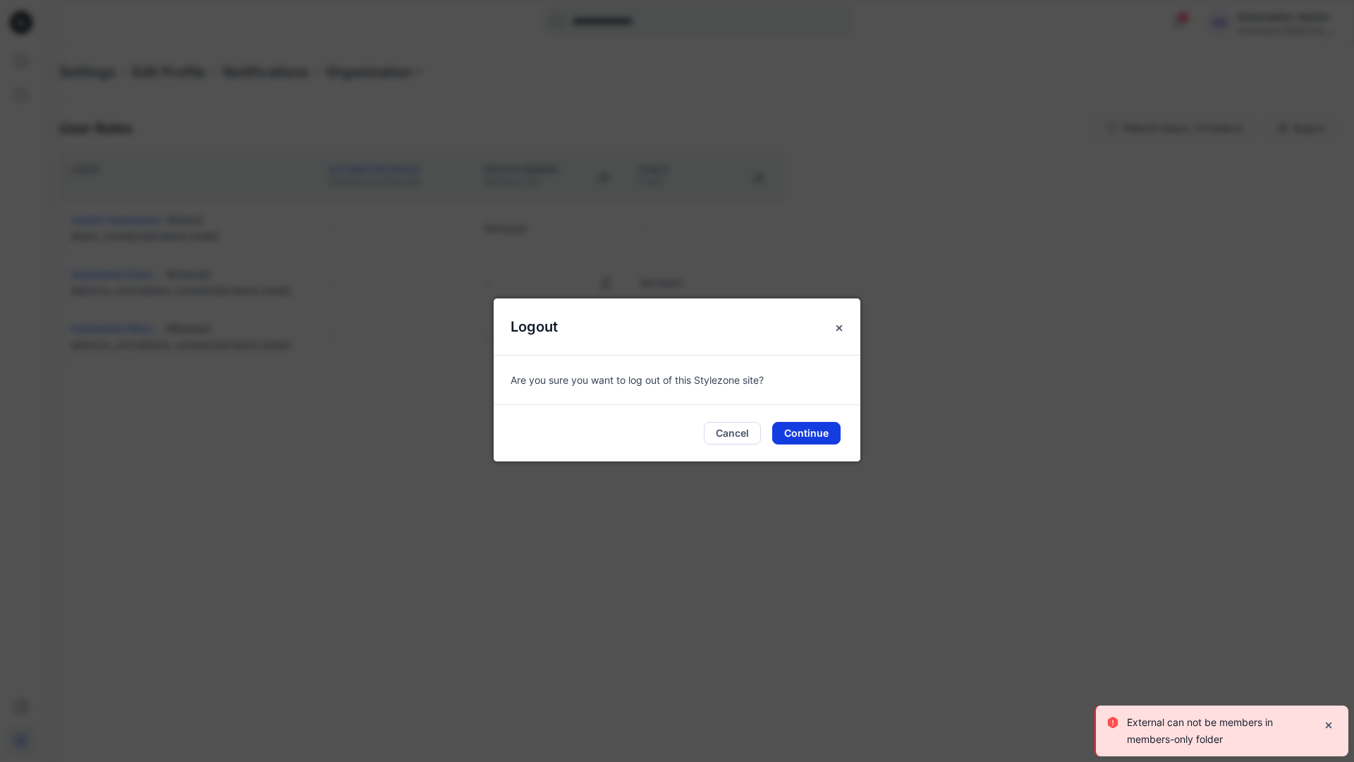
click at [819, 436] on button "Continue" at bounding box center [806, 433] width 68 height 23
